Goal: Information Seeking & Learning: Understand process/instructions

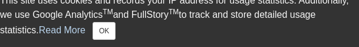
scroll to position [1161, 0]
drag, startPoint x: 554, startPoint y: 299, endPoint x: 510, endPoint y: 303, distance: 43.8
drag, startPoint x: 305, startPoint y: 192, endPoint x: 518, endPoint y: 200, distance: 212.4
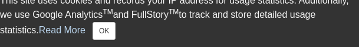
drag, startPoint x: 306, startPoint y: 274, endPoint x: 507, endPoint y: 269, distance: 201.1
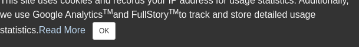
drag, startPoint x: 807, startPoint y: 333, endPoint x: 637, endPoint y: 379, distance: 176.5
drag, startPoint x: 299, startPoint y: 162, endPoint x: 763, endPoint y: 228, distance: 469.2
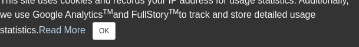
drag, startPoint x: 659, startPoint y: 245, endPoint x: 673, endPoint y: 318, distance: 73.8
drag, startPoint x: 318, startPoint y: 279, endPoint x: 767, endPoint y: 331, distance: 451.7
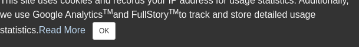
drag, startPoint x: 856, startPoint y: 197, endPoint x: 563, endPoint y: 331, distance: 322.3
click at [269, 47] on div "This site uses cookies and records your IP address for usage statistics. Additi…" at bounding box center [179, 16] width 359 height 60
